Goal: Information Seeking & Learning: Check status

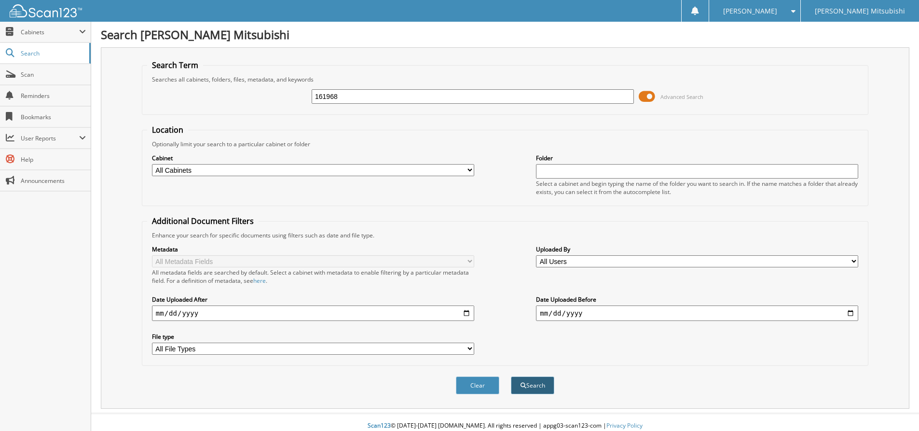
type input "161968"
click at [521, 394] on button "Search" at bounding box center [532, 385] width 43 height 18
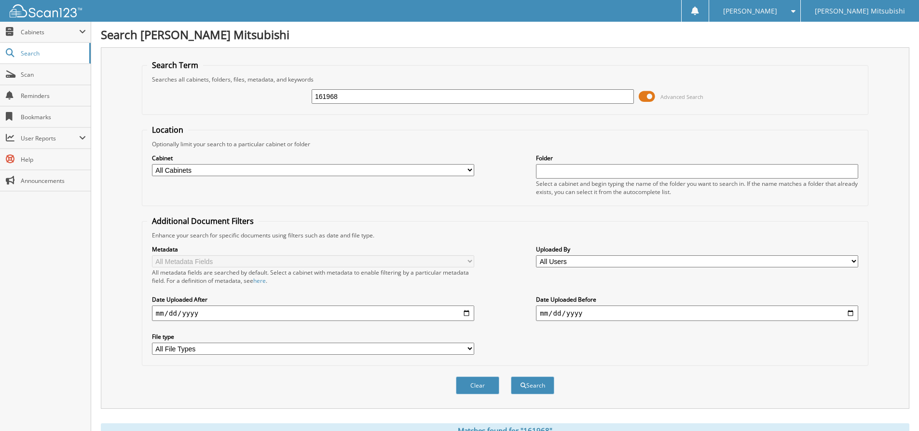
click at [437, 314] on input "date" at bounding box center [313, 312] width 322 height 15
type input "[DATE]"
click at [511, 376] on button "Search" at bounding box center [532, 385] width 43 height 18
click at [538, 391] on button "Search" at bounding box center [532, 385] width 43 height 18
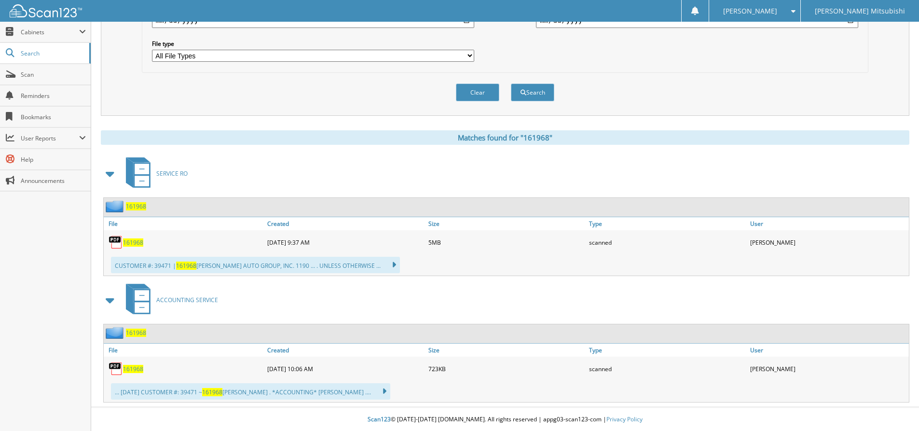
scroll to position [294, 0]
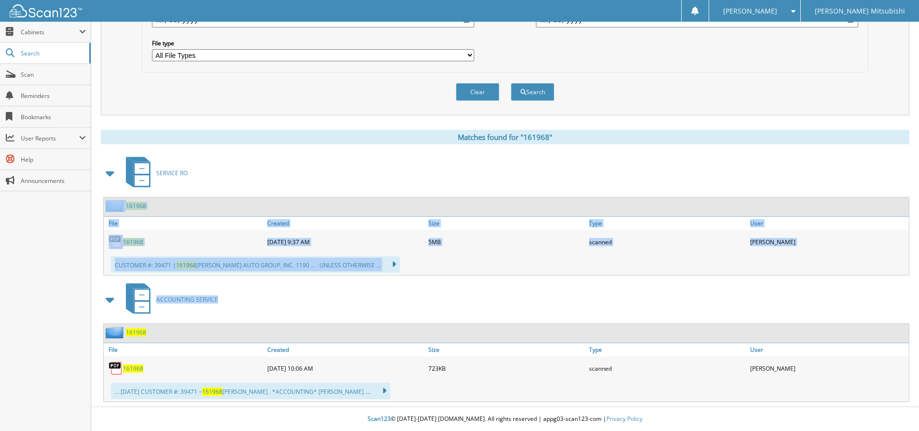
drag, startPoint x: 918, startPoint y: 281, endPoint x: 919, endPoint y: 156, distance: 124.5
click at [918, 156] on html "Judy R. Settings Logout Barker Mitsubishi Close Cabinets My Company Email Addre…" at bounding box center [459, 69] width 919 height 724
click at [470, 300] on div "ACCOUNTING SERVICE" at bounding box center [505, 299] width 809 height 38
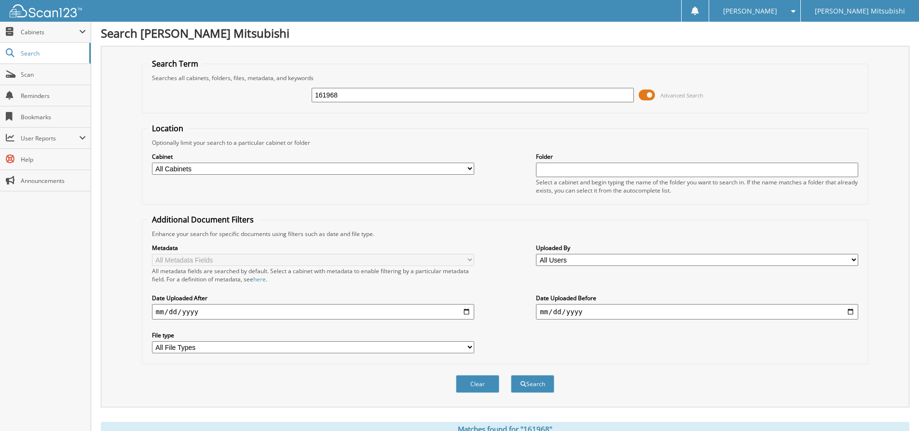
scroll to position [0, 0]
click at [456, 95] on input "161968" at bounding box center [473, 96] width 322 height 14
type input "1"
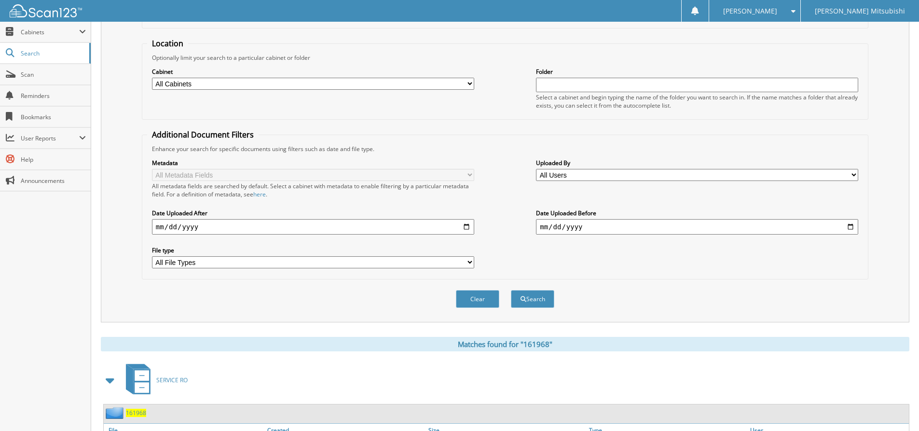
scroll to position [96, 0]
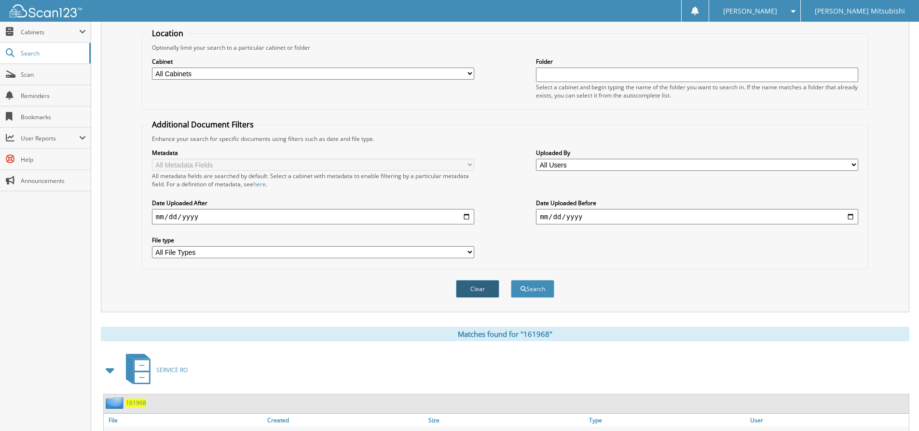
click at [486, 282] on button "Clear" at bounding box center [477, 289] width 43 height 18
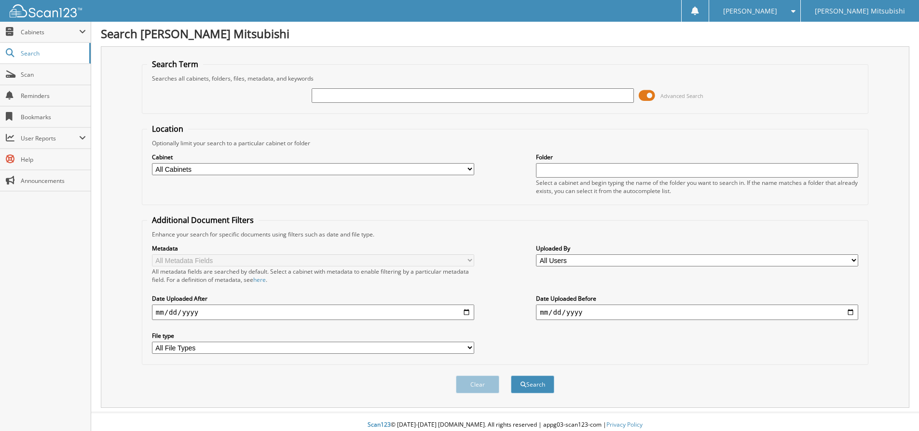
scroll to position [0, 0]
click at [37, 79] on link "Scan" at bounding box center [45, 74] width 91 height 21
